Goal: Information Seeking & Learning: Learn about a topic

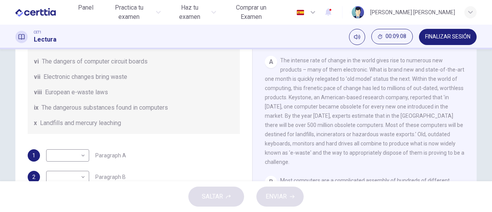
scroll to position [154, 0]
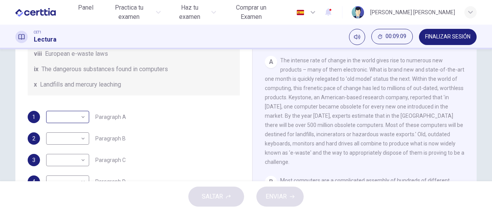
click at [82, 129] on body "Este sitio utiliza cookies, como se explica en nuestra Política de Privacidad .…" at bounding box center [246, 106] width 492 height 212
type input "**"
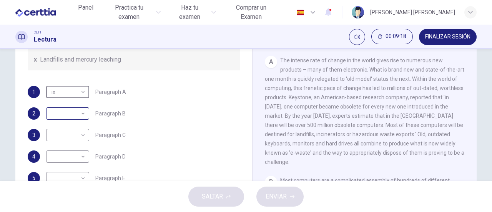
click at [80, 113] on body "Este sitio utiliza cookies, como se explica en nuestra Política de Privacidad .…" at bounding box center [246, 106] width 492 height 212
type input "**"
click at [81, 91] on body "Este sitio utiliza cookies, como se explica en nuestra Política de Privacidad .…" at bounding box center [246, 106] width 492 height 212
click at [66, 211] on li "i" at bounding box center [246, 216] width 492 height 9
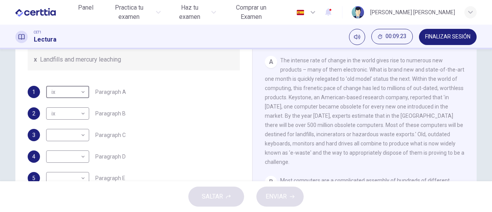
type input "*"
click at [84, 135] on body "Este sitio utiliza cookies, como se explica en nuestra Política de Privacidad .…" at bounding box center [246, 106] width 492 height 212
type input "**"
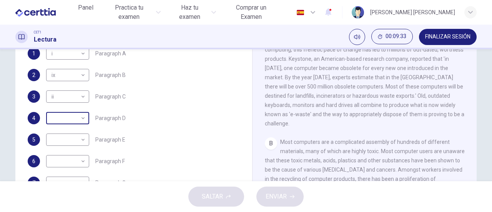
click at [83, 121] on body "Este sitio utiliza cookies, como se explica en nuestra Política de Privacidad .…" at bounding box center [246, 106] width 492 height 212
type input "**"
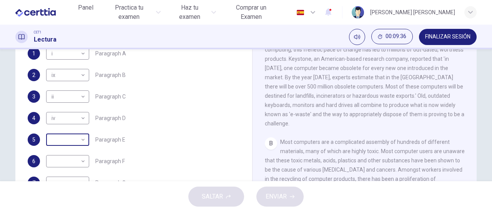
click at [80, 139] on body "Este sitio utiliza cookies, como se explica en nuestra Política de Privacidad .…" at bounding box center [246, 106] width 492 height 212
type input "***"
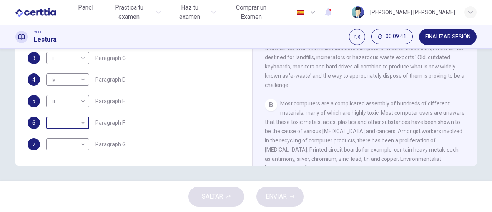
click at [79, 123] on body "Este sitio utiliza cookies, como se explica en nuestra Política de Privacidad .…" at bounding box center [246, 106] width 492 height 212
type input "****"
click at [81, 143] on body "Este sitio utiliza cookies, como se explica en nuestra Política de Privacidad .…" at bounding box center [246, 106] width 492 height 212
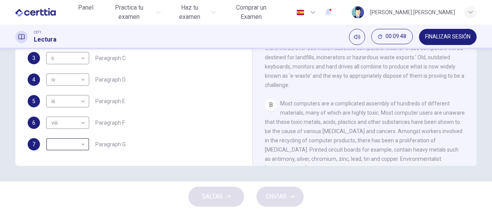
type input "*"
click at [276, 192] on span "ENVIAR" at bounding box center [275, 196] width 21 height 11
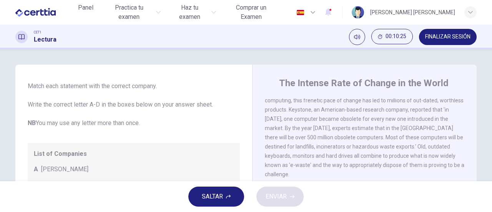
scroll to position [40, 0]
click at [86, 159] on div "List of Companies A [PERSON_NAME] B Datatek C Keystone D CleanCo" at bounding box center [134, 182] width 212 height 83
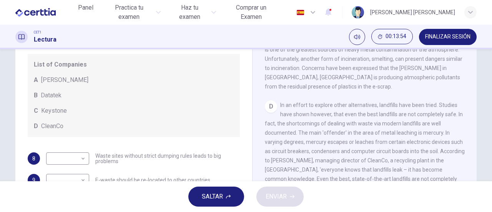
scroll to position [38, 0]
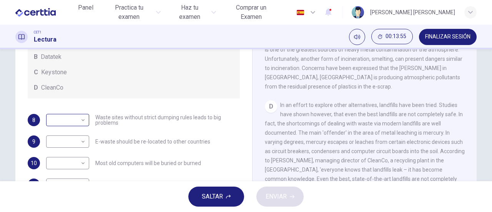
click at [83, 123] on body "Este sitio utiliza cookies, como se explica en nuestra Política de Privacidad .…" at bounding box center [246, 106] width 492 height 212
click at [63, 211] on li "A" at bounding box center [246, 216] width 492 height 9
type input "*"
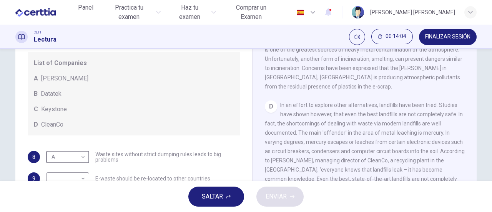
scroll to position [40, 0]
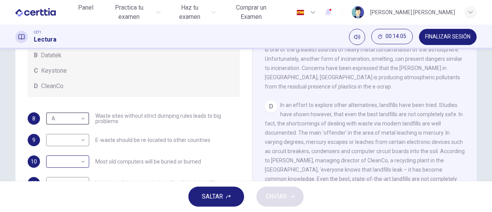
click at [80, 163] on body "Este sitio utiliza cookies, como se explica en nuestra Política de Privacidad .…" at bounding box center [246, 106] width 492 height 212
type input "*"
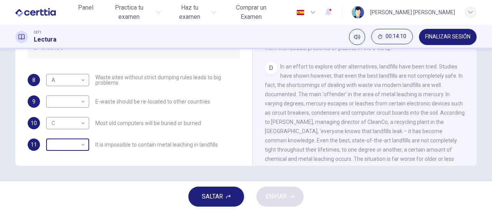
click at [80, 144] on body "Este sitio utiliza cookies, como se explica en nuestra Política de Privacidad .…" at bounding box center [246, 106] width 492 height 212
type input "*"
click at [83, 102] on body "Este sitio utiliza cookies, como se explica en nuestra Política de Privacidad .…" at bounding box center [246, 106] width 492 height 212
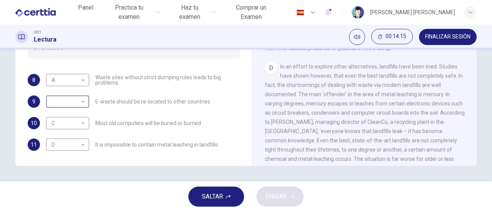
type input "*"
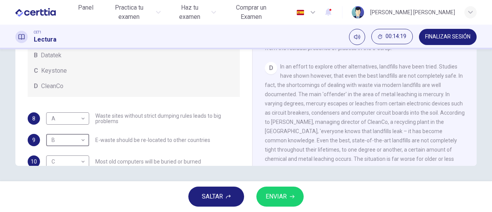
click at [279, 198] on span "ENVIAR" at bounding box center [275, 196] width 21 height 11
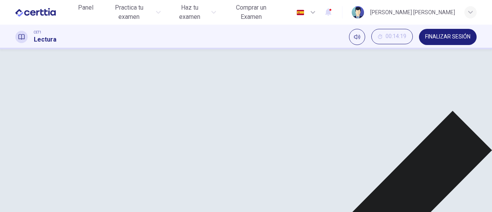
scroll to position [384, 0]
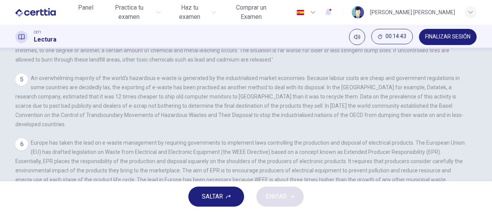
scroll to position [477, 0]
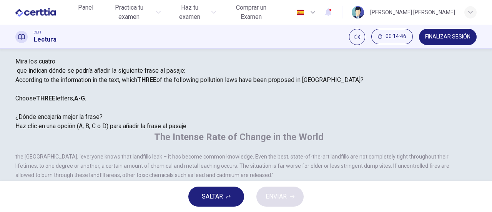
scroll to position [0, 0]
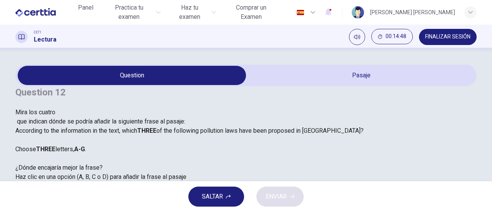
click at [77, 117] on div at bounding box center [189, 117] width 348 height 0
click at [76, 117] on div at bounding box center [189, 117] width 348 height 0
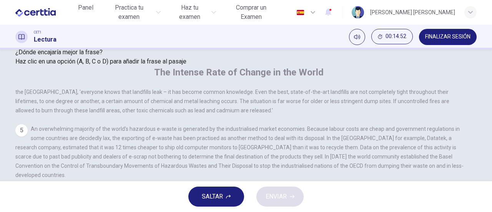
click at [138, 66] on div "Haz clic en una opción (A, B, C o D) para añadir la frase al pasaje" at bounding box center [189, 61] width 348 height 9
click at [136, 66] on div "Haz clic en una opción (A, B, C o D) para añadir la frase al pasaje" at bounding box center [189, 61] width 348 height 9
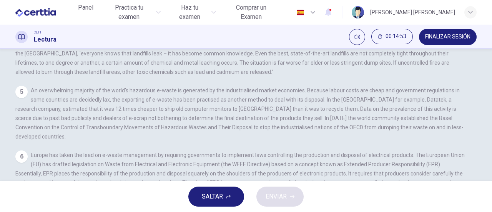
scroll to position [166, 0]
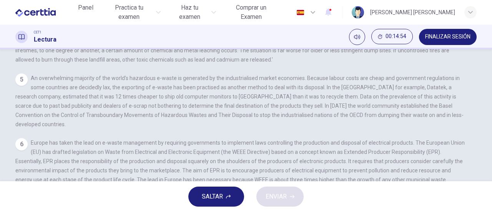
click at [204, 193] on span "SALTAR" at bounding box center [212, 196] width 21 height 11
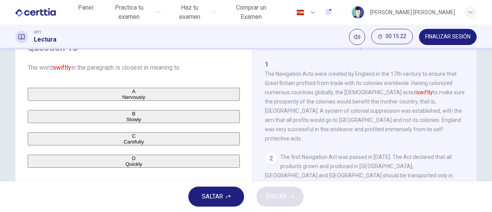
scroll to position [77, 0]
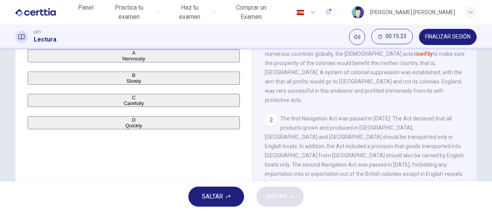
click at [41, 123] on div "D" at bounding box center [133, 120] width 211 height 6
click at [280, 193] on span "ENVIAR" at bounding box center [275, 196] width 21 height 11
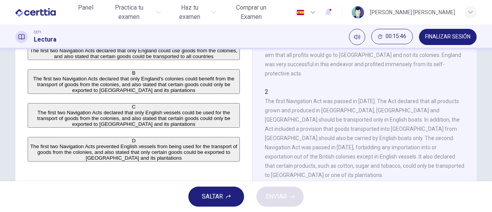
scroll to position [95, 0]
click at [68, 92] on span "The first two Navigation Acts declared that only England's colonies could benef…" at bounding box center [133, 83] width 201 height 17
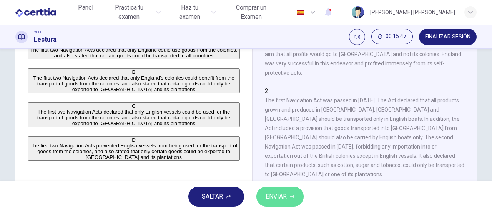
click at [282, 193] on span "ENVIAR" at bounding box center [275, 196] width 21 height 11
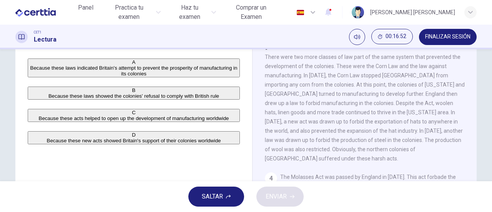
scroll to position [115, 0]
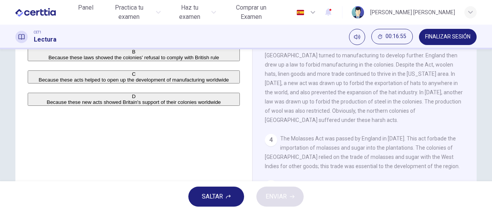
click at [121, 105] on span "Because these new acts showed Britain's support of their colonies worldwide" at bounding box center [134, 102] width 174 height 6
click at [274, 191] on span "ENVIAR" at bounding box center [275, 196] width 21 height 11
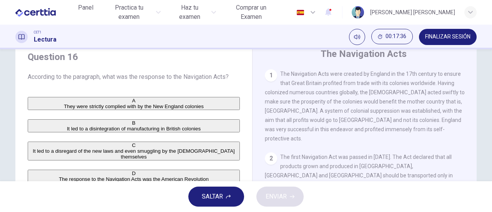
scroll to position [68, 0]
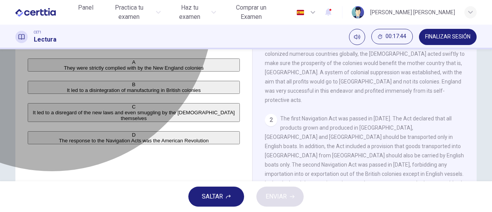
click at [78, 121] on span "It led to a disregard of the new laws and even smuggling by the [DEMOGRAPHIC_DA…" at bounding box center [134, 115] width 202 height 12
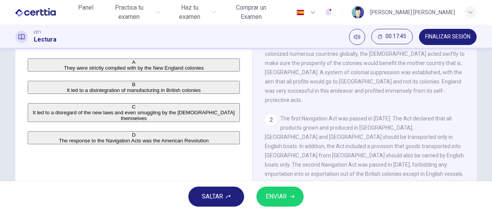
click at [297, 195] on button "ENVIAR" at bounding box center [279, 196] width 47 height 20
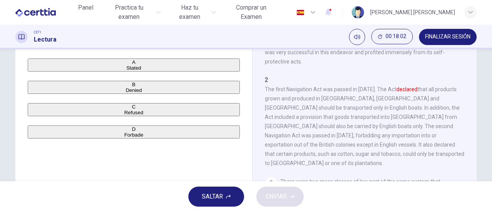
scroll to position [29, 0]
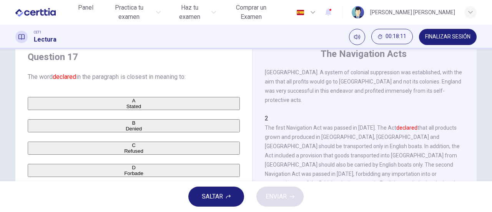
click at [126, 106] on span "Stated" at bounding box center [133, 106] width 15 height 6
click at [275, 196] on span "ENVIAR" at bounding box center [275, 196] width 21 height 11
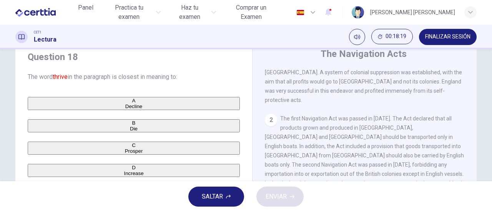
scroll to position [68, 0]
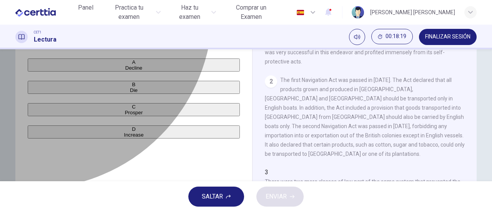
click at [125, 115] on span "Prosper" at bounding box center [134, 112] width 18 height 6
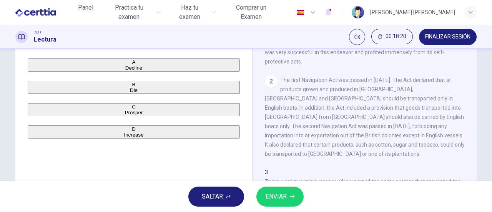
click at [288, 194] on button "ENVIAR" at bounding box center [279, 196] width 47 height 20
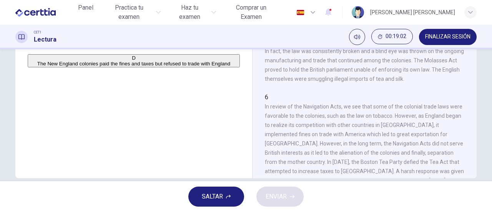
scroll to position [166, 0]
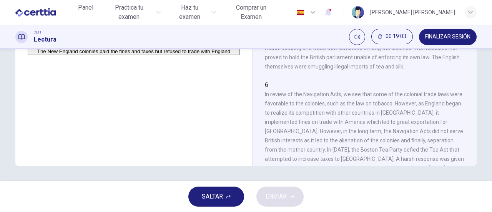
drag, startPoint x: 30, startPoint y: 83, endPoint x: 88, endPoint y: 94, distance: 58.8
click at [31, 48] on div "D" at bounding box center [133, 46] width 211 height 6
click at [293, 196] on button "ENVIAR" at bounding box center [279, 196] width 47 height 20
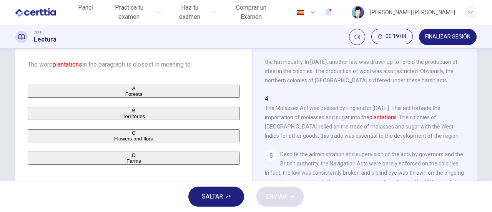
scroll to position [80, 0]
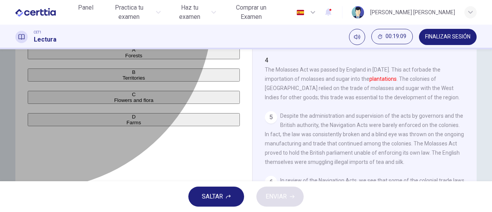
click at [126, 125] on span "Farms" at bounding box center [133, 122] width 15 height 6
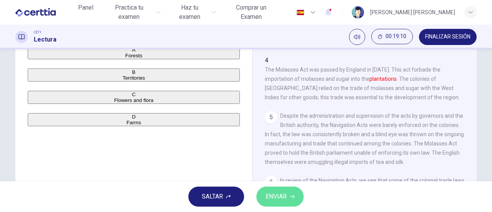
click at [282, 194] on span "ENVIAR" at bounding box center [275, 196] width 21 height 11
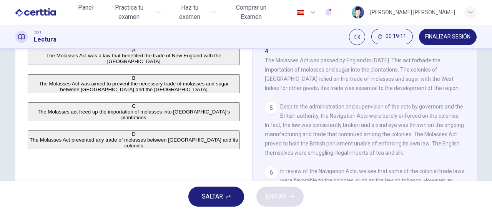
scroll to position [51, 0]
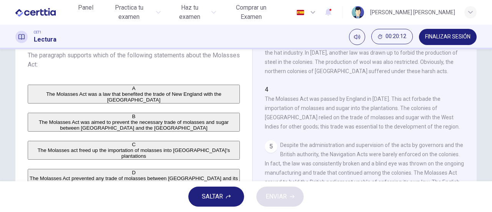
click at [101, 95] on span "The Molasses Act was a law that benefited the trade of New England with the [GE…" at bounding box center [133, 97] width 175 height 12
click at [275, 196] on span "ENVIAR" at bounding box center [275, 196] width 21 height 11
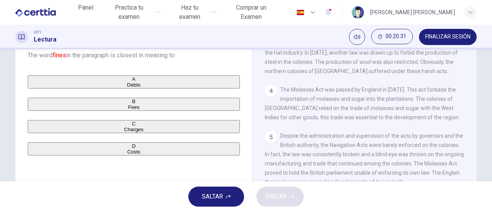
drag, startPoint x: 46, startPoint y: 111, endPoint x: 56, endPoint y: 113, distance: 10.3
click at [128, 110] on span "Fees" at bounding box center [134, 107] width 12 height 6
click at [279, 197] on span "ENVIAR" at bounding box center [275, 196] width 21 height 11
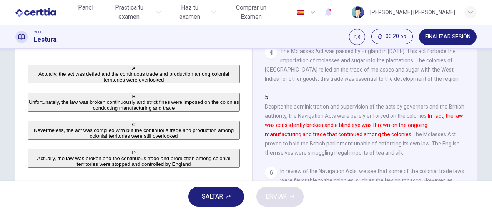
scroll to position [128, 0]
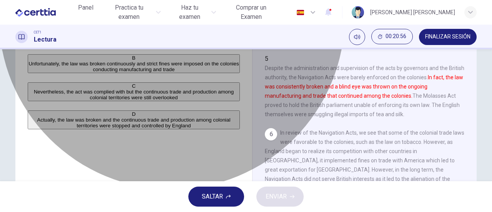
click at [197, 100] on span "Nevertheless, the act was complied with but the continuous trade and production…" at bounding box center [134, 95] width 200 height 12
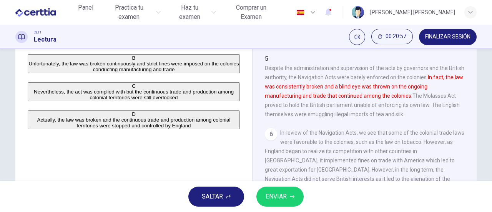
click at [278, 194] on span "ENVIAR" at bounding box center [275, 196] width 21 height 11
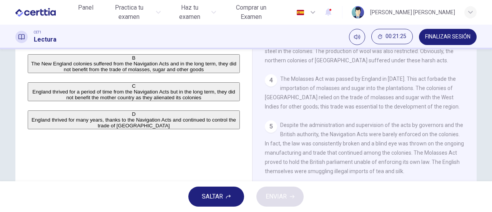
scroll to position [148, 0]
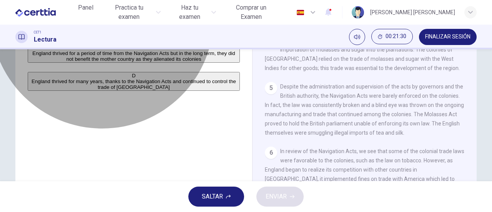
click at [128, 90] on span "England thrived for many years, thanks to the Navigation Acts and continued to …" at bounding box center [134, 84] width 204 height 12
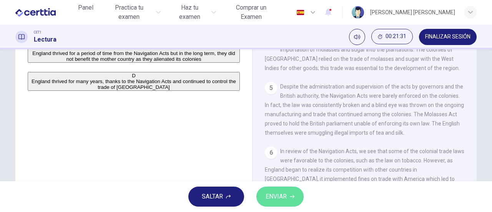
click at [282, 197] on span "ENVIAR" at bounding box center [275, 196] width 21 height 11
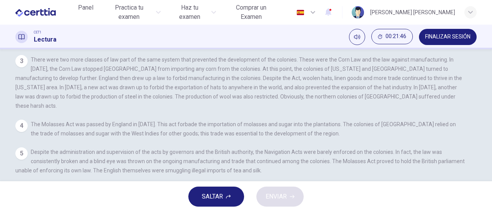
click at [68, 204] on input at bounding box center [41, 207] width 53 height 7
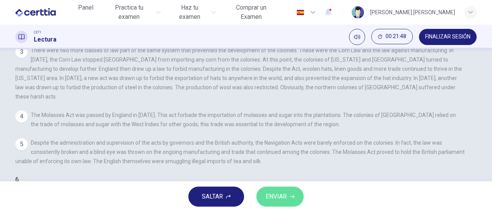
click at [268, 199] on span "ENVIAR" at bounding box center [275, 196] width 21 height 11
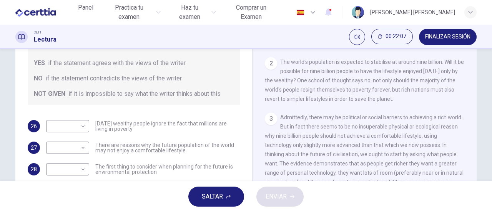
scroll to position [61, 0]
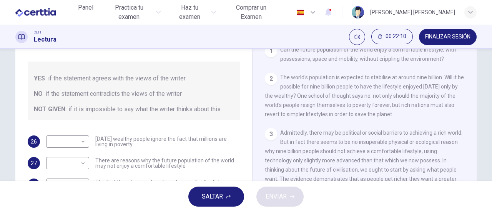
drag, startPoint x: 309, startPoint y: 71, endPoint x: 309, endPoint y: 78, distance: 6.5
click at [309, 78] on div "CLIC PARA ZOOM Clic para zoom 1 Can the future population of the world enjoy a …" at bounding box center [370, 153] width 210 height 233
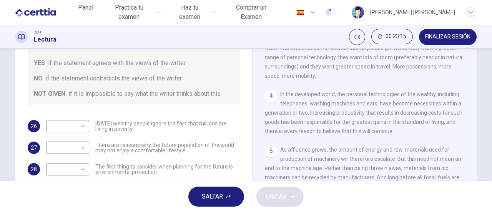
scroll to position [115, 0]
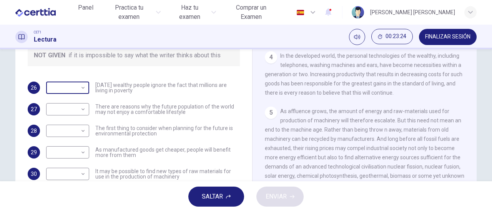
click at [82, 90] on body "Este sitio utiliza cookies, como se explica en nuestra Política de Privacidad .…" at bounding box center [246, 106] width 492 height 212
click at [72, 211] on li "YES" at bounding box center [246, 216] width 492 height 9
type input "***"
click at [83, 109] on body "Este sitio utiliza cookies, como se explica en nuestra Política de Privacidad .…" at bounding box center [246, 106] width 492 height 212
click at [76, 211] on li "YES" at bounding box center [246, 216] width 492 height 9
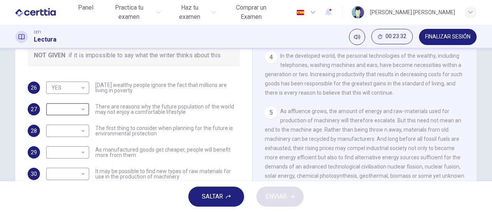
type input "***"
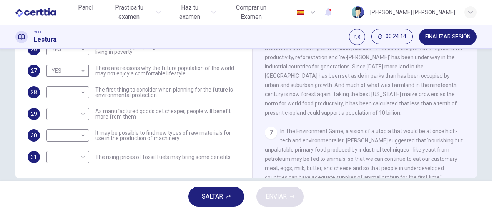
scroll to position [461, 0]
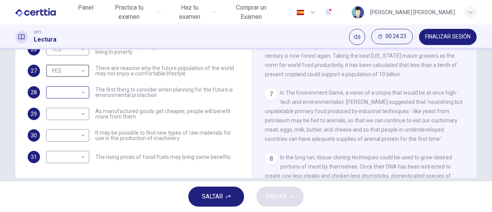
click at [81, 95] on body "Este sitio utiliza cookies, como se explica en nuestra Política de Privacidad .…" at bounding box center [246, 106] width 492 height 212
type input "**"
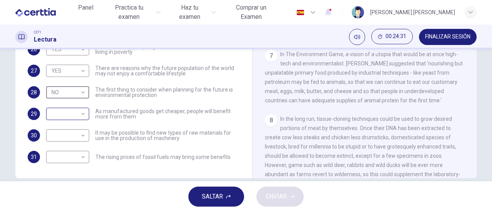
click at [78, 115] on body "Este sitio utiliza cookies, como se explica en nuestra Política de Privacidad .…" at bounding box center [246, 106] width 492 height 212
click at [63, 211] on li "YES" at bounding box center [246, 216] width 492 height 9
type input "***"
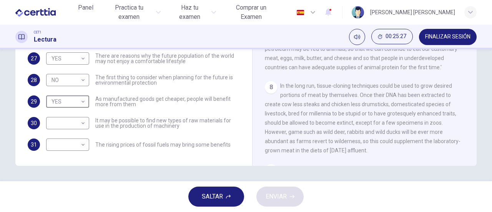
scroll to position [482, 0]
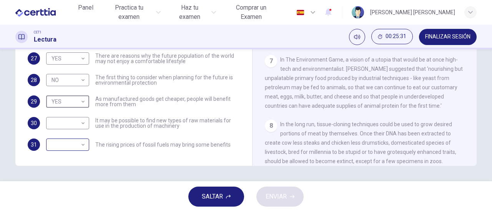
click at [86, 146] on div "​ ​" at bounding box center [67, 144] width 43 height 12
click at [81, 146] on body "Este sitio utiliza cookies, como se explica en nuestra Política de Privacidad .…" at bounding box center [246, 106] width 492 height 212
click at [71, 211] on li "YES" at bounding box center [246, 216] width 492 height 9
type input "***"
click at [80, 123] on body "Este sitio utiliza cookies, como se explica en nuestra Política de Privacidad .…" at bounding box center [246, 106] width 492 height 212
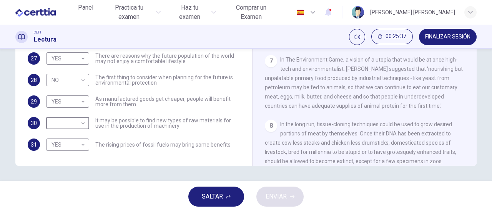
type input "*********"
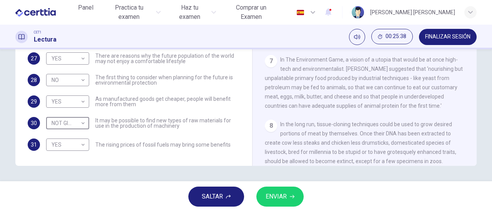
click at [281, 193] on span "ENVIAR" at bounding box center [275, 196] width 21 height 11
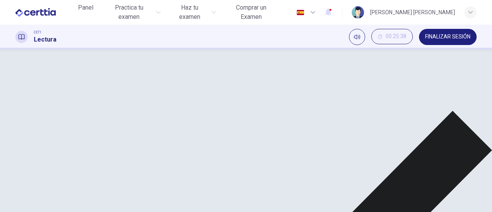
scroll to position [31, 0]
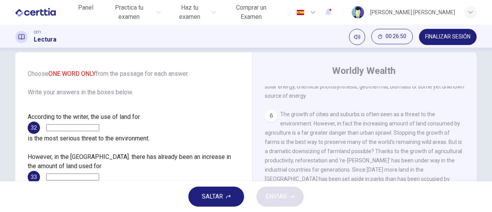
scroll to position [499, 0]
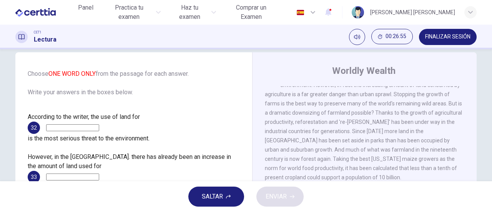
click at [80, 130] on input at bounding box center [72, 127] width 53 height 7
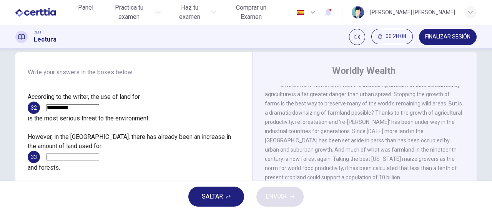
type input "**********"
click at [90, 153] on input at bounding box center [72, 156] width 53 height 7
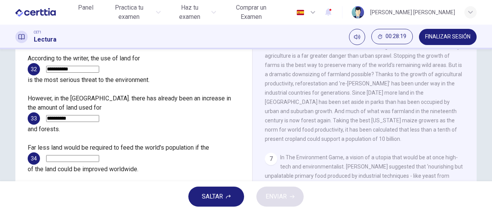
type input "**********"
click at [78, 155] on input at bounding box center [72, 158] width 53 height 7
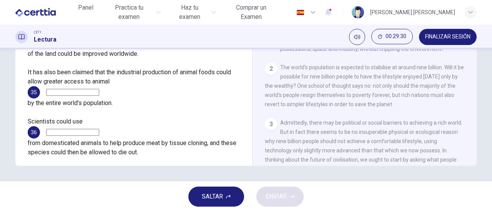
scroll to position [20, 0]
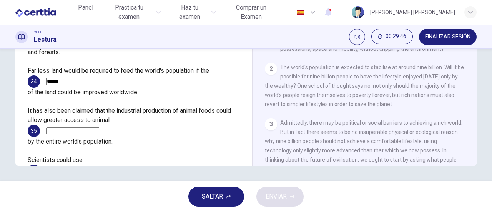
type input "******"
click at [99, 127] on input at bounding box center [72, 130] width 53 height 7
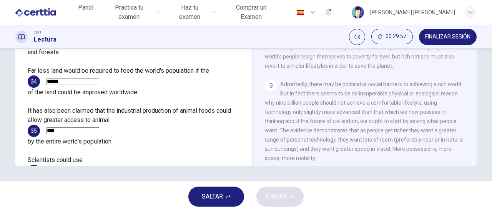
scroll to position [58, 0]
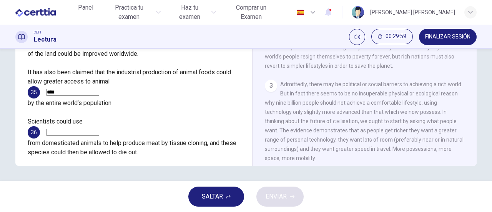
type input "****"
click at [99, 129] on input at bounding box center [72, 132] width 53 height 7
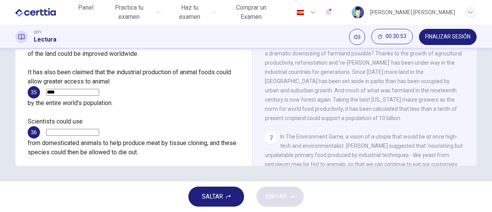
scroll to position [443, 0]
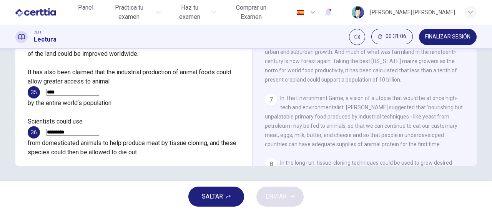
type input "*********"
click at [99, 178] on input at bounding box center [72, 181] width 53 height 7
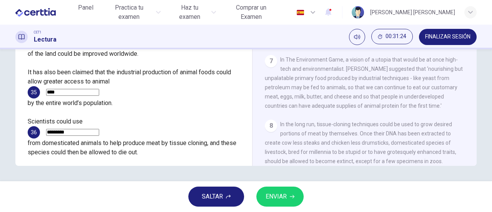
type input "****"
click at [277, 193] on span "ENVIAR" at bounding box center [275, 196] width 21 height 11
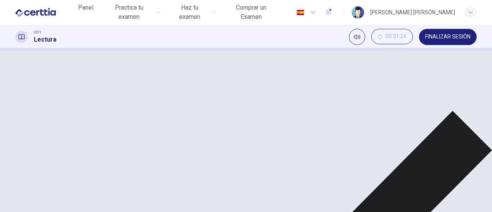
scroll to position [58, 0]
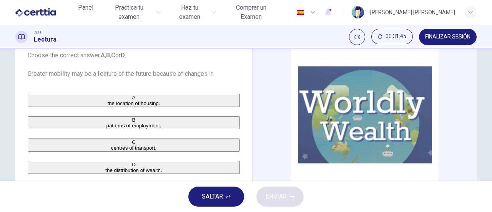
scroll to position [89, 0]
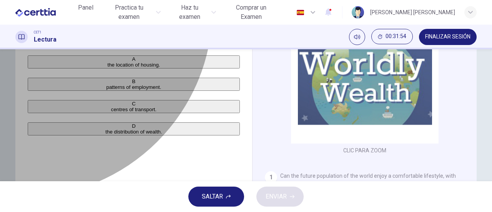
click at [107, 64] on span "the location of housing." at bounding box center [133, 65] width 53 height 6
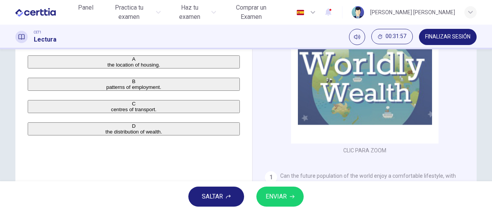
click at [278, 198] on span "ENVIAR" at bounding box center [275, 196] width 21 height 11
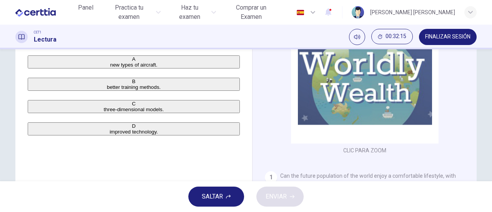
click at [109, 134] on span "improved technology." at bounding box center [133, 132] width 48 height 6
click at [285, 192] on span "ENVIAR" at bounding box center [275, 196] width 21 height 11
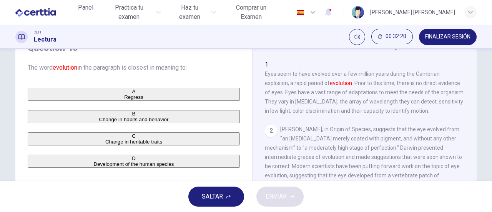
scroll to position [77, 0]
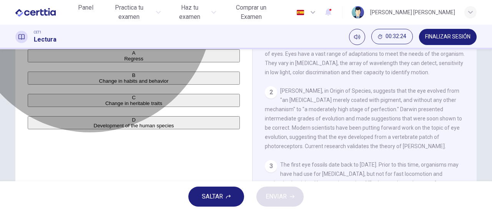
click at [116, 84] on span "Change in habits and behavior" at bounding box center [134, 81] width 70 height 6
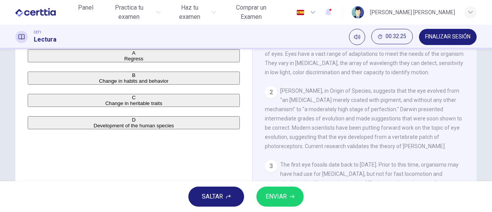
click at [289, 194] on button "ENVIAR" at bounding box center [279, 196] width 47 height 20
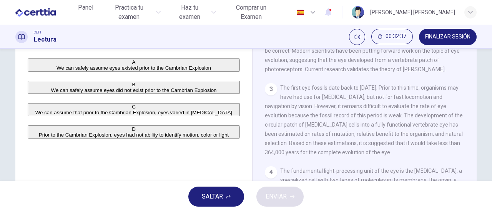
drag, startPoint x: 79, startPoint y: 96, endPoint x: 88, endPoint y: 100, distance: 9.7
click at [80, 93] on span "We can safely assume eyes did not exist prior to the Cambrian Explosion" at bounding box center [134, 90] width 166 height 6
click at [278, 197] on span "ENVIAR" at bounding box center [275, 196] width 21 height 11
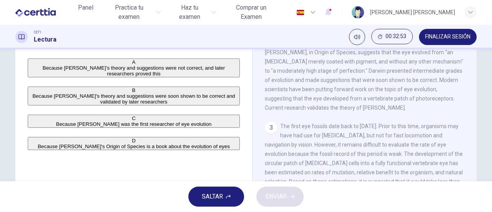
click at [100, 104] on span "Because [PERSON_NAME]'s theory and suggestions were soon shown to be correct an…" at bounding box center [133, 99] width 202 height 12
click at [288, 197] on button "ENVIAR" at bounding box center [279, 196] width 47 height 20
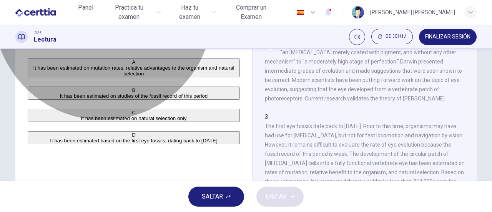
click at [129, 121] on span "It has been estimated on natural selection only" at bounding box center [134, 118] width 106 height 6
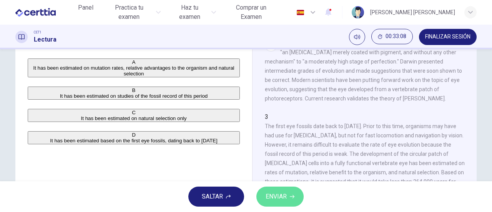
click at [279, 198] on span "ENVIAR" at bounding box center [275, 196] width 21 height 11
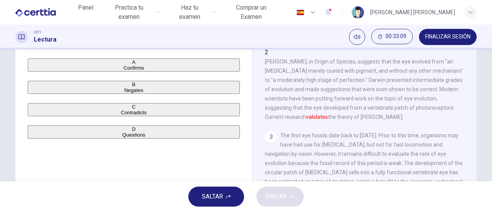
scroll to position [29, 0]
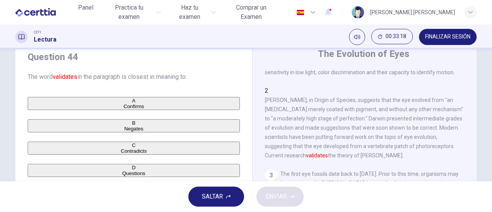
click at [123, 104] on span "Confirms" at bounding box center [133, 106] width 20 height 6
click at [275, 194] on span "ENVIAR" at bounding box center [275, 196] width 21 height 11
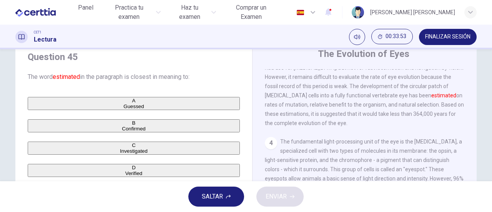
scroll to position [68, 0]
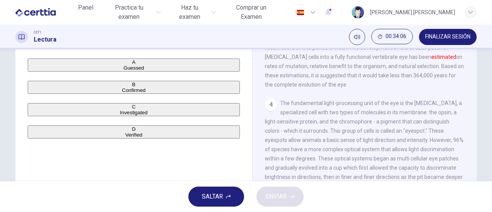
click at [120, 115] on span "Investigated" at bounding box center [134, 112] width 28 height 6
click at [298, 196] on button "ENVIAR" at bounding box center [279, 196] width 47 height 20
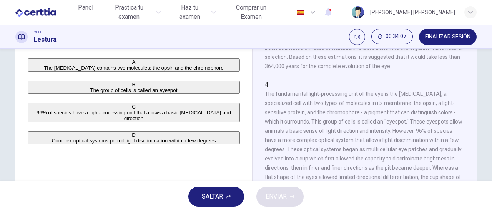
scroll to position [38, 0]
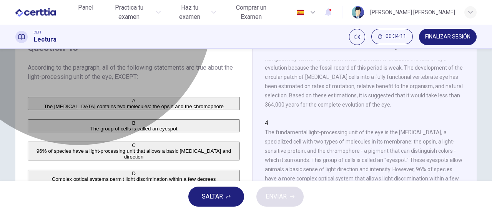
click at [104, 108] on span "The [MEDICAL_DATA] contains two molecules: the opsin and the chromophore" at bounding box center [134, 106] width 180 height 6
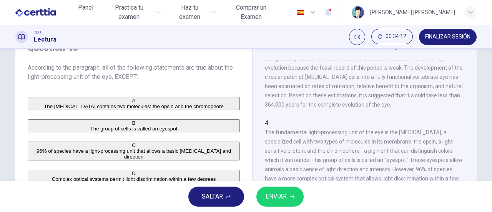
click at [281, 195] on span "ENVIAR" at bounding box center [275, 196] width 21 height 11
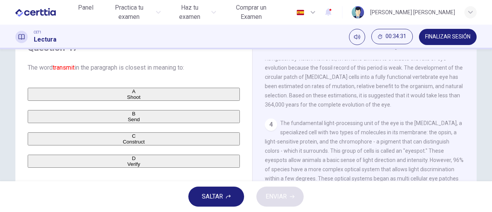
click at [41, 123] on button "B Send" at bounding box center [134, 116] width 212 height 13
click at [280, 198] on span "ENVIAR" at bounding box center [275, 196] width 21 height 11
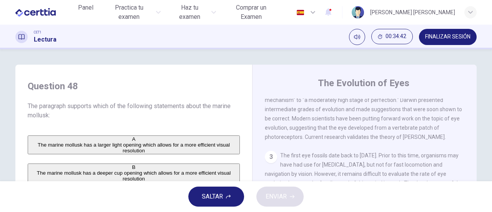
scroll to position [77, 0]
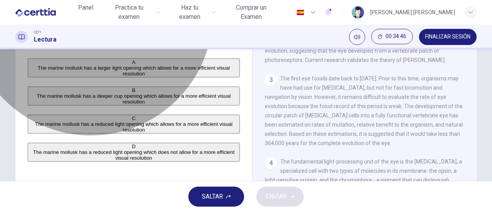
click at [116, 104] on span "The marine mollusk has a deeper cup opening which allows for a more efficient v…" at bounding box center [134, 99] width 194 height 12
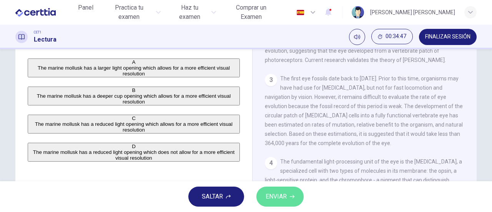
click at [284, 195] on span "ENVIAR" at bounding box center [275, 196] width 21 height 11
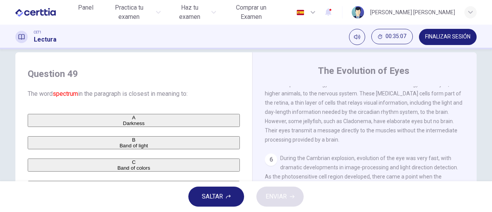
scroll to position [51, 0]
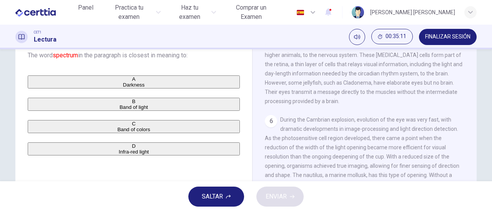
click at [119, 110] on span "Band of light" at bounding box center [133, 107] width 28 height 6
click at [280, 191] on span "ENVIAR" at bounding box center [275, 196] width 21 height 11
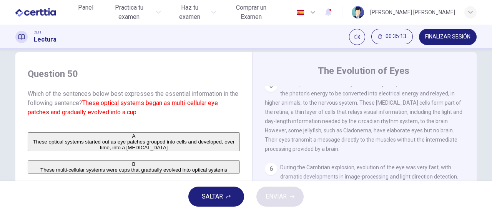
scroll to position [89, 0]
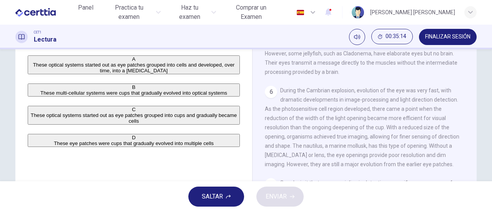
drag, startPoint x: 181, startPoint y: 124, endPoint x: 181, endPoint y: 128, distance: 4.6
click at [180, 124] on button "C These optical systems started out as eye patches grouped into cups and gradua…" at bounding box center [134, 115] width 212 height 19
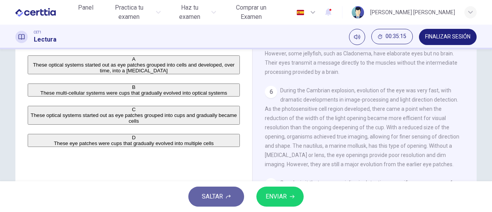
click at [221, 190] on button "SALTAR" at bounding box center [216, 196] width 56 height 20
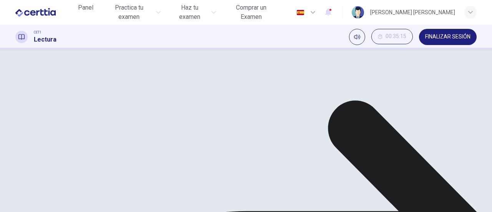
scroll to position [51, 0]
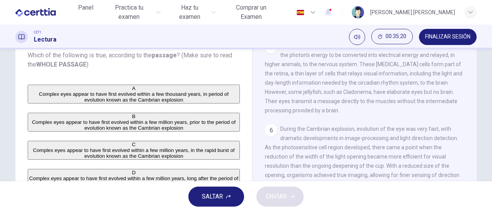
click at [134, 96] on span "Complex eyes appear to have first evolved within a few thousand years, in perio…" at bounding box center [133, 97] width 189 height 12
click at [280, 190] on button "ENVIAR" at bounding box center [279, 196] width 47 height 20
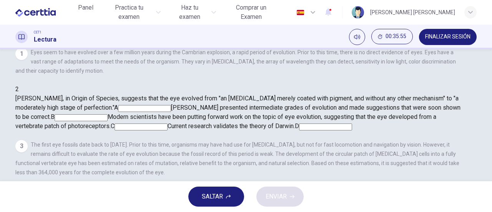
scroll to position [89, 0]
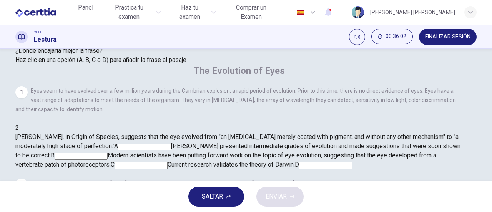
click at [108, 153] on input at bounding box center [81, 156] width 53 height 7
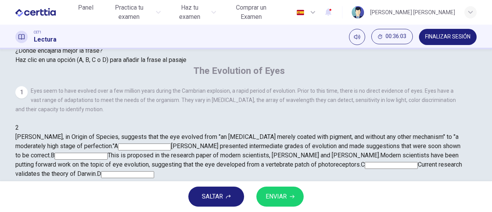
click at [281, 196] on span "ENVIAR" at bounding box center [275, 196] width 21 height 11
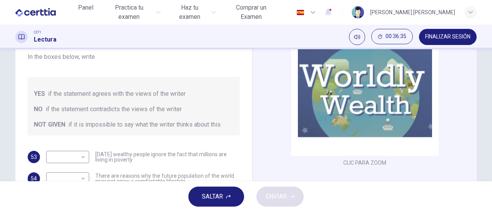
scroll to position [154, 0]
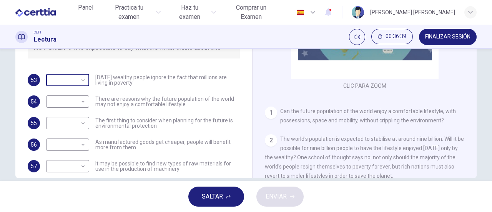
click at [81, 82] on body "Este sitio utiliza cookies, como se explica en nuestra Política de Privacidad .…" at bounding box center [246, 106] width 492 height 212
click at [74, 211] on li "YES" at bounding box center [246, 216] width 492 height 9
type input "***"
click at [82, 103] on body "Este sitio utiliza cookies, como se explica en nuestra Política de Privacidad .…" at bounding box center [246, 106] width 492 height 212
click at [74, 211] on li "YES" at bounding box center [246, 216] width 492 height 9
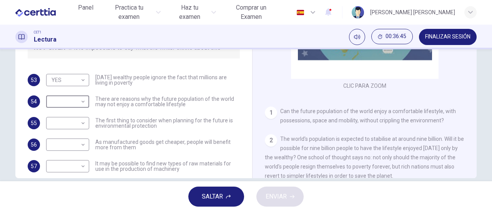
type input "***"
click at [83, 124] on body "Este sitio utiliza cookies, como se explica en nuestra Política de Privacidad .…" at bounding box center [246, 106] width 492 height 212
type input "**"
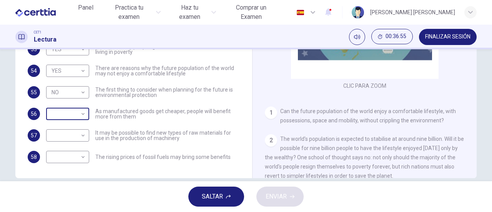
click at [80, 115] on body "Este sitio utiliza cookies, como se explica en nuestra Política de Privacidad .…" at bounding box center [246, 106] width 492 height 212
click at [74, 211] on li "YES" at bounding box center [246, 216] width 492 height 9
type input "***"
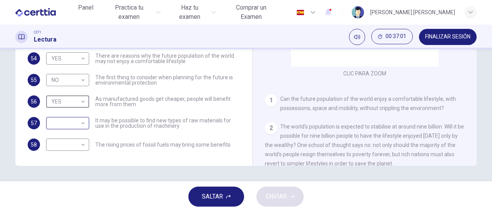
click at [80, 125] on body "Este sitio utiliza cookies, como se explica en nuestra Política de Privacidad .…" at bounding box center [246, 106] width 492 height 212
click at [71, 211] on li "YES" at bounding box center [246, 216] width 492 height 9
type input "***"
click at [80, 146] on body "Este sitio utiliza cookies, como se explica en nuestra Política de Privacidad .…" at bounding box center [246, 106] width 492 height 212
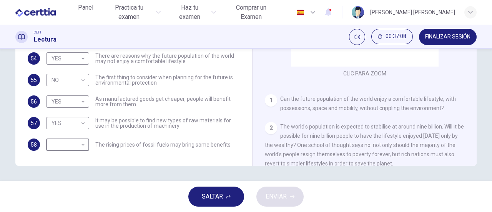
type input "*********"
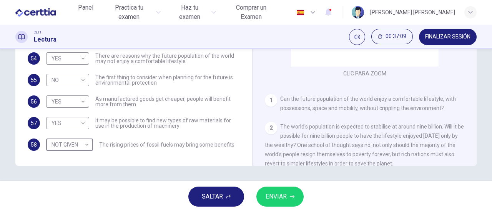
click at [289, 197] on button "ENVIAR" at bounding box center [279, 196] width 47 height 20
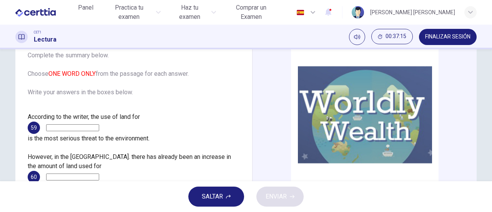
scroll to position [38, 0]
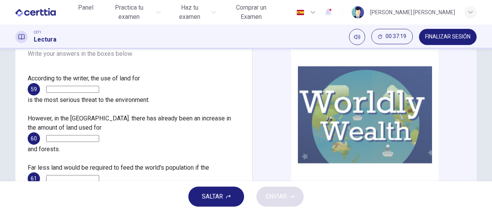
click at [439, 35] on span "FINALIZAR SESIÓN" at bounding box center [447, 37] width 45 height 6
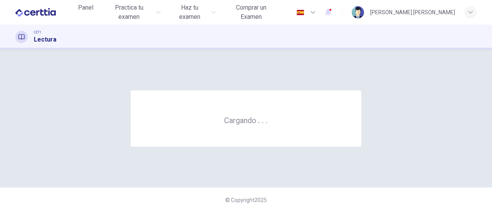
scroll to position [0, 0]
